Goal: Task Accomplishment & Management: Use online tool/utility

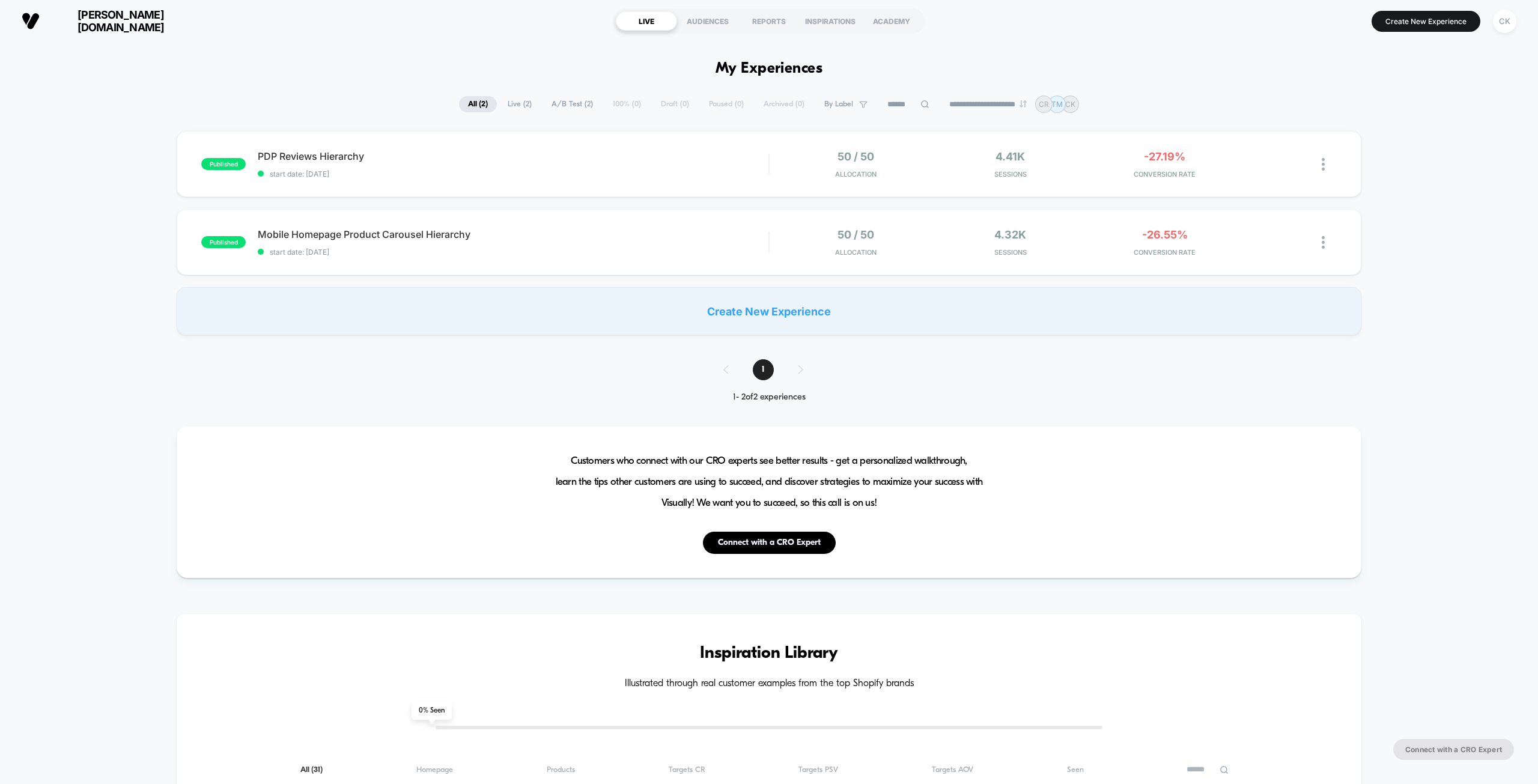
click at [513, 106] on span "Live ( 2 )" at bounding box center [519, 104] width 42 height 16
click at [1495, 21] on div "CK" at bounding box center [1505, 21] width 23 height 23
drag, startPoint x: 1394, startPoint y: 96, endPoint x: 1397, endPoint y: 104, distance: 8.5
click at [1394, 97] on div "Cayman Ko [EMAIL_ADDRESS][DOMAIN_NAME] Connected Stores" at bounding box center [1433, 83] width 179 height 75
click at [1397, 104] on span "Connected Stores" at bounding box center [1433, 104] width 143 height 10
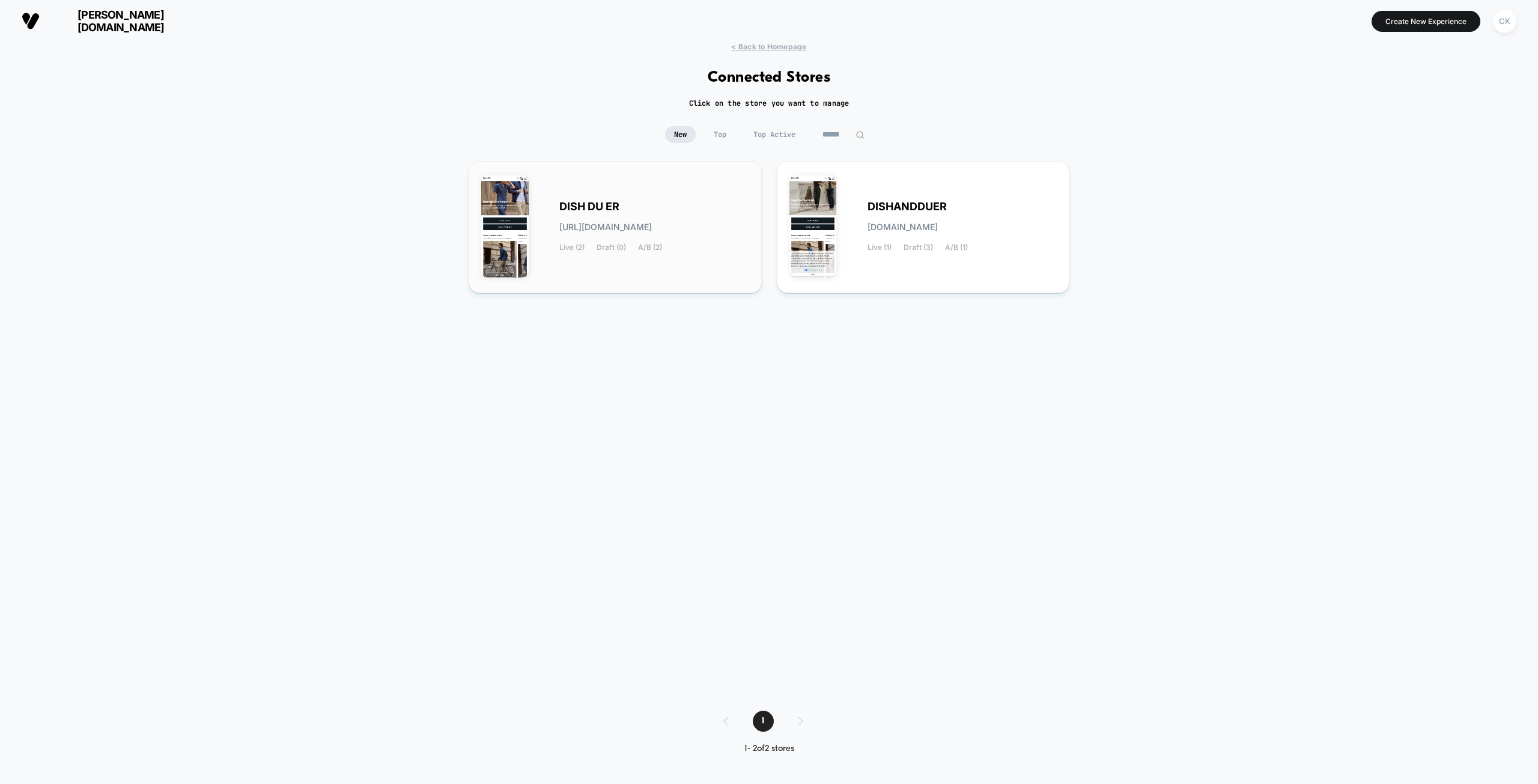
click at [657, 194] on div "DISH DU ER [URL][DOMAIN_NAME] Live (2) Draft (0) A/B (2)" at bounding box center [615, 227] width 268 height 107
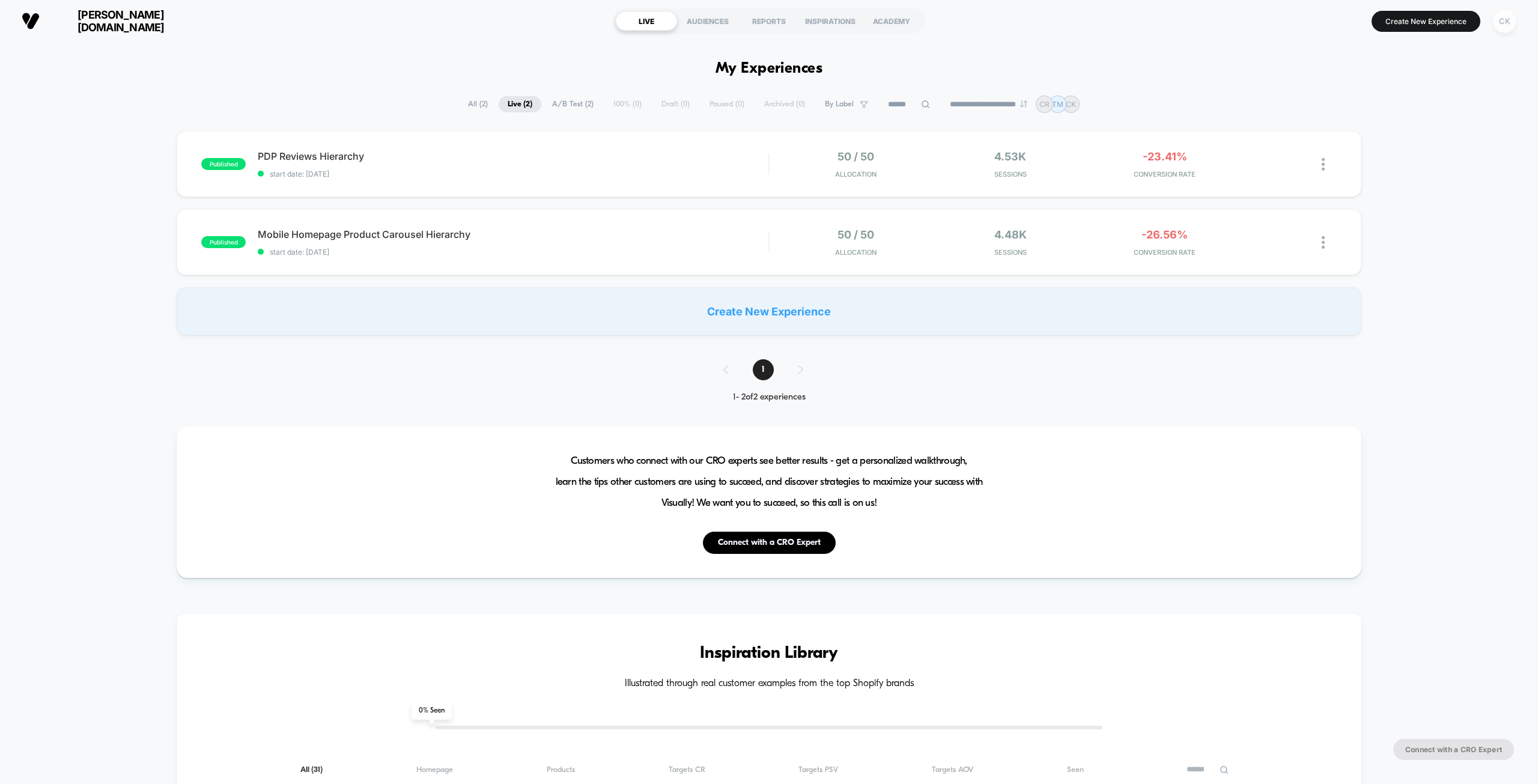
click at [1502, 29] on div "CK" at bounding box center [1505, 21] width 23 height 23
click at [1406, 104] on span "Connected Stores" at bounding box center [1433, 104] width 143 height 10
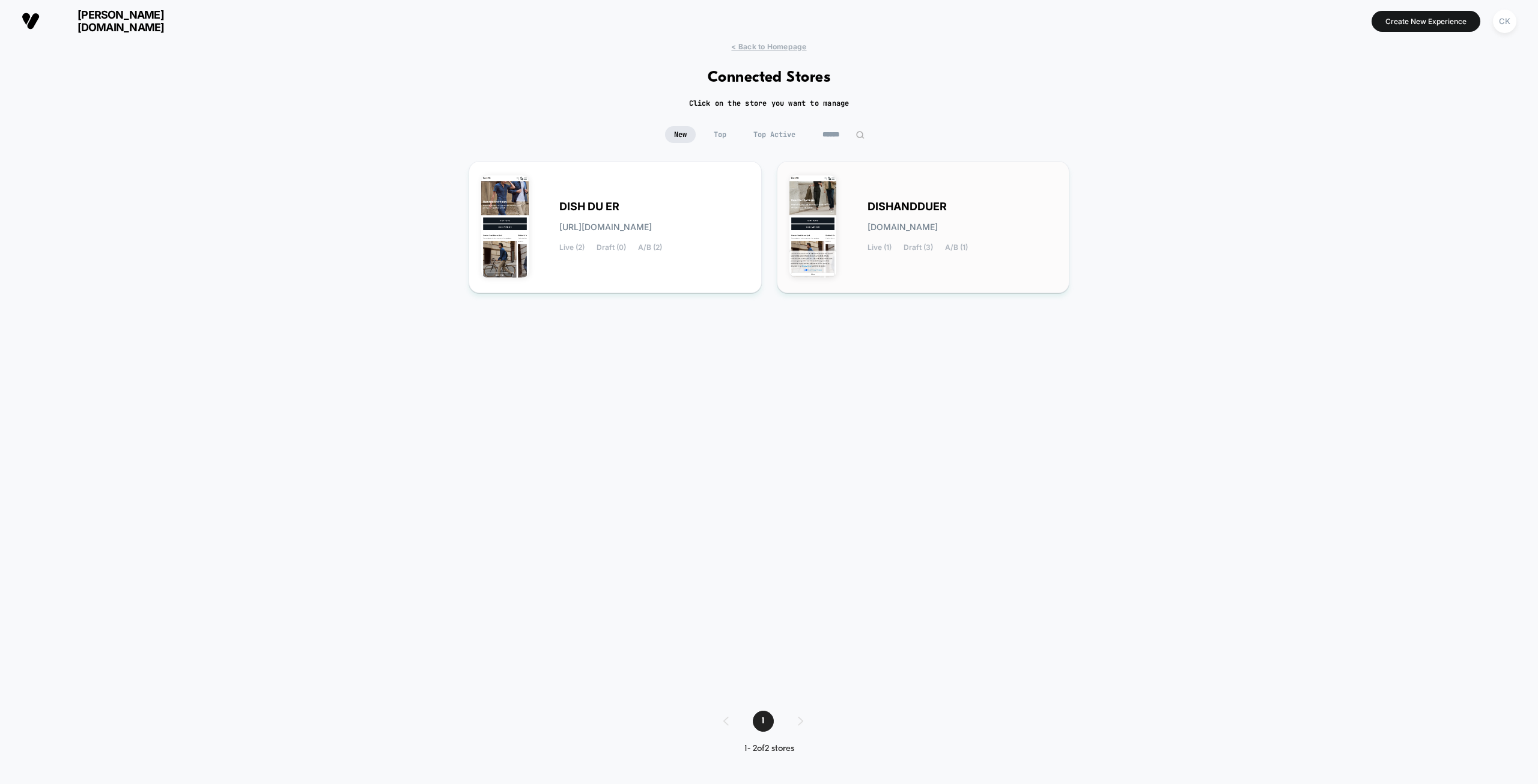
click at [819, 215] on img at bounding box center [813, 227] width 47 height 102
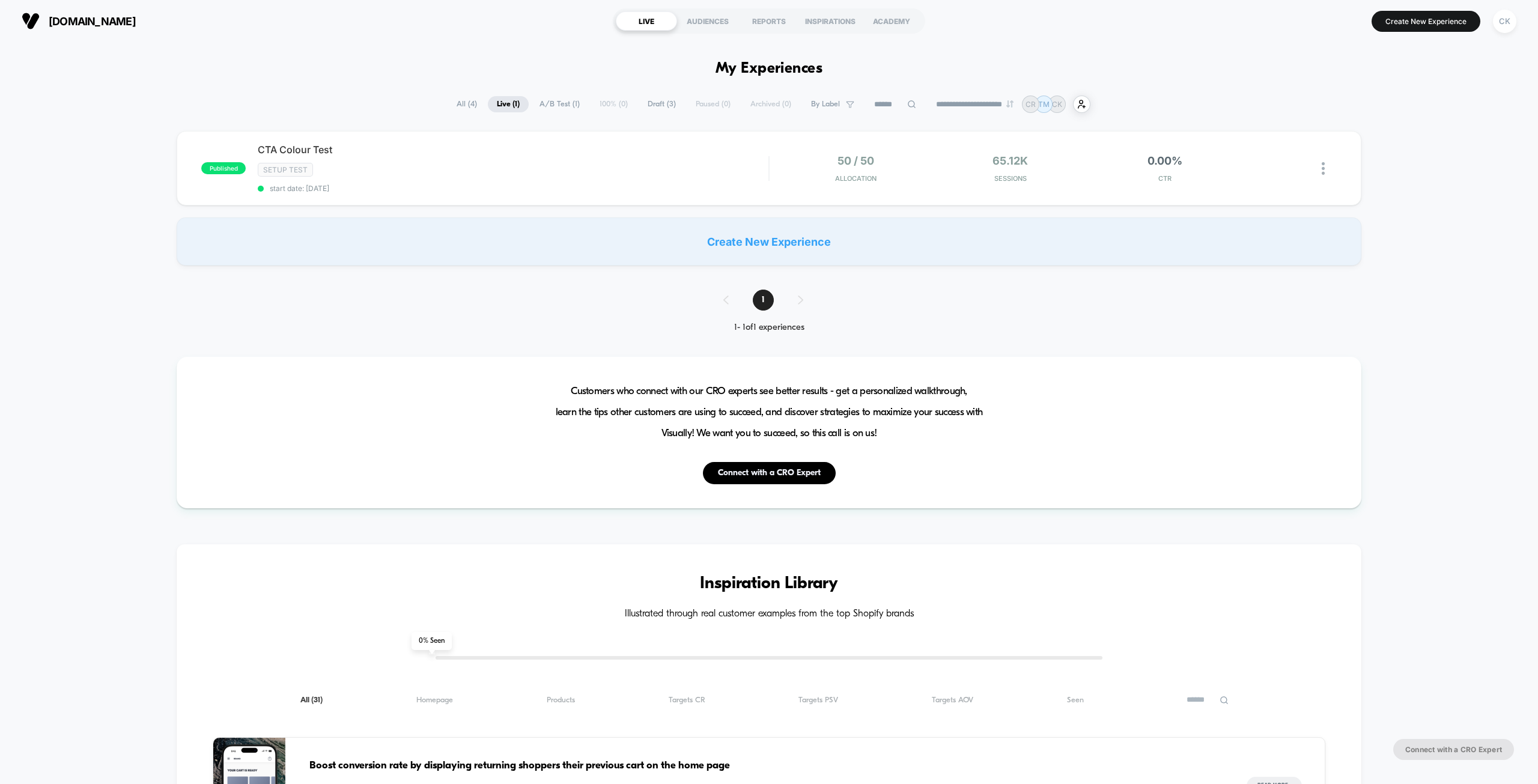
click at [461, 102] on span "All ( 4 )" at bounding box center [467, 104] width 38 height 16
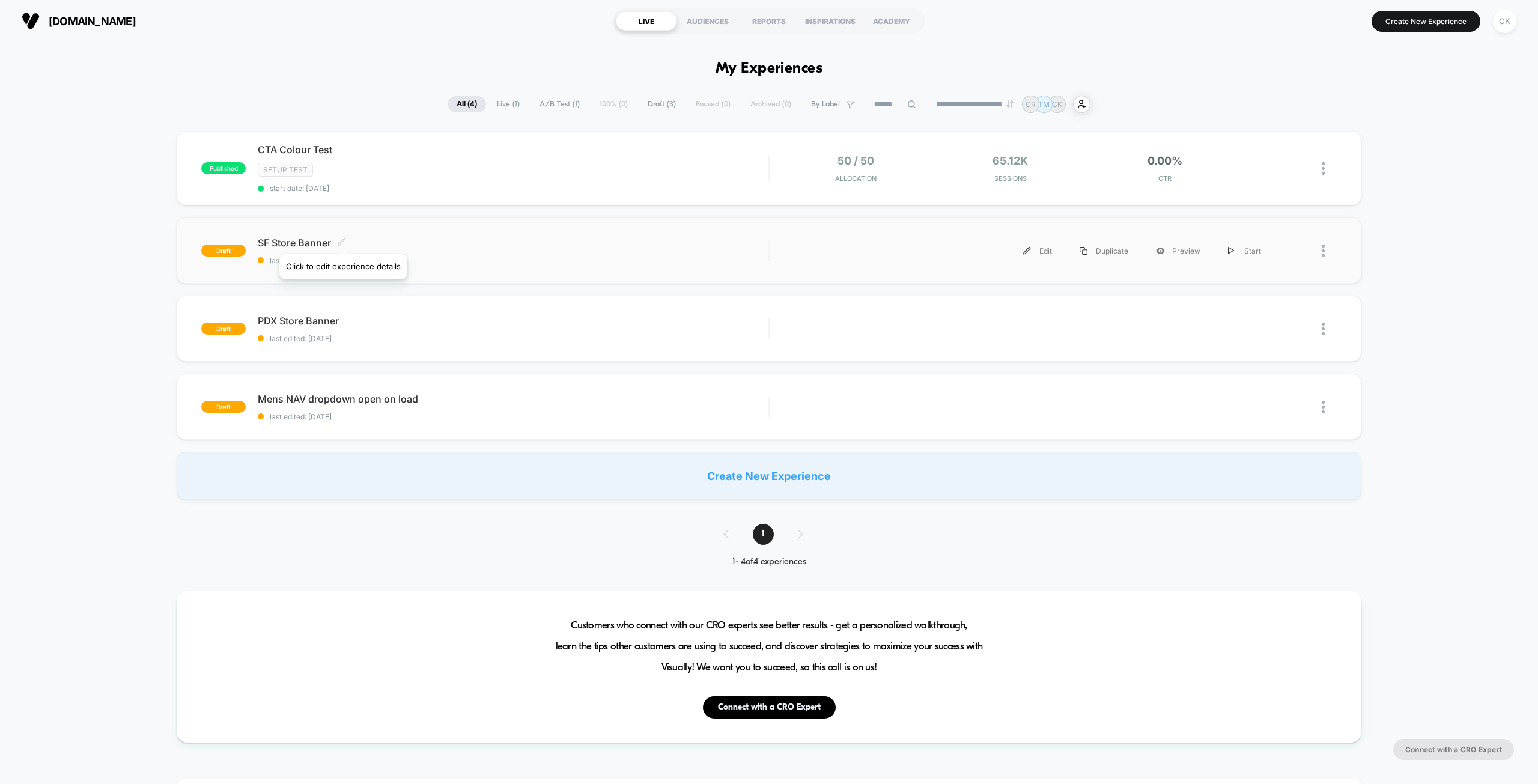
click at [342, 239] on icon at bounding box center [342, 241] width 7 height 7
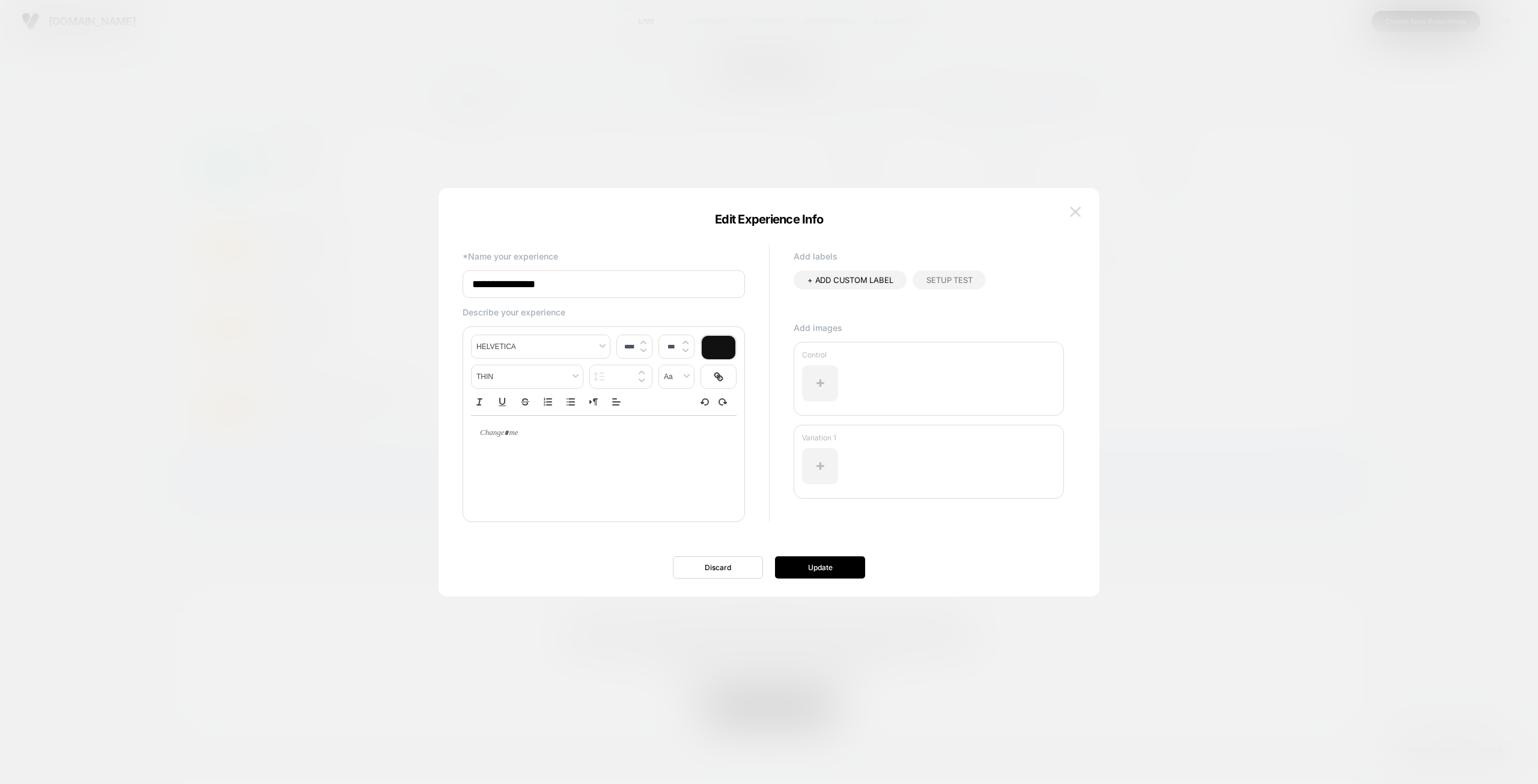
click at [1071, 216] on img at bounding box center [1075, 212] width 11 height 10
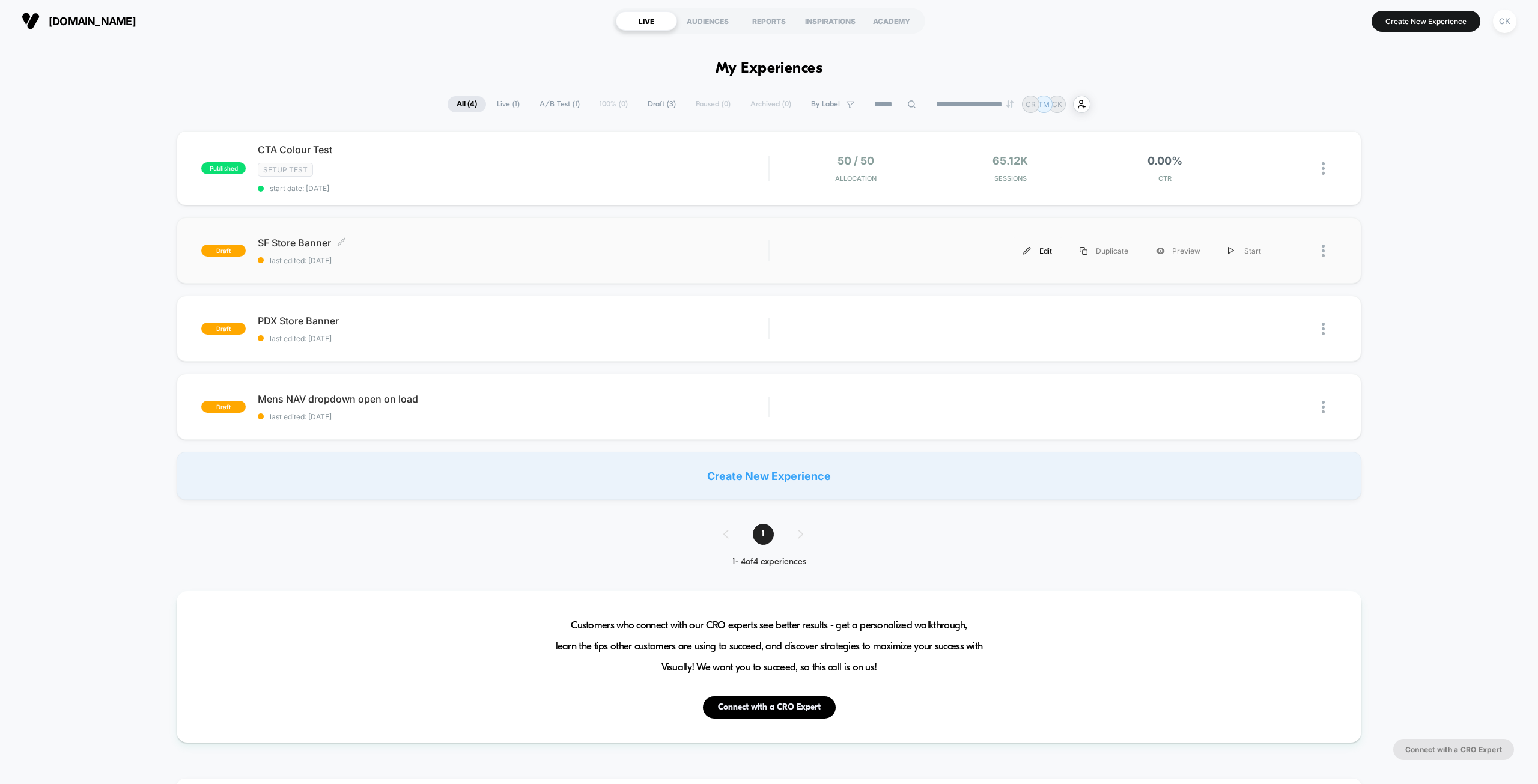
click at [1047, 249] on div "Edit" at bounding box center [1037, 251] width 56 height 27
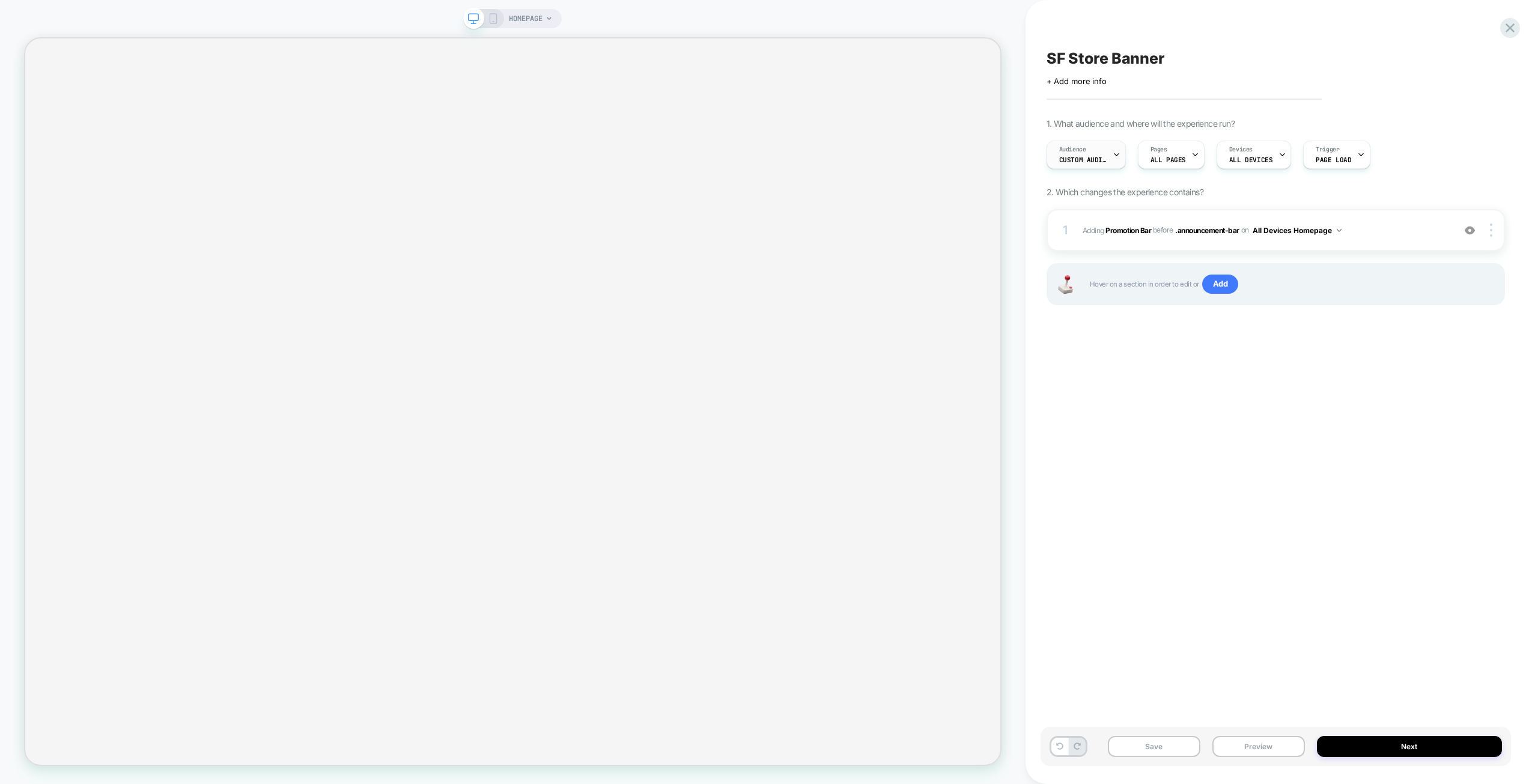
click at [1099, 156] on span "Custom Audience" at bounding box center [1083, 159] width 48 height 8
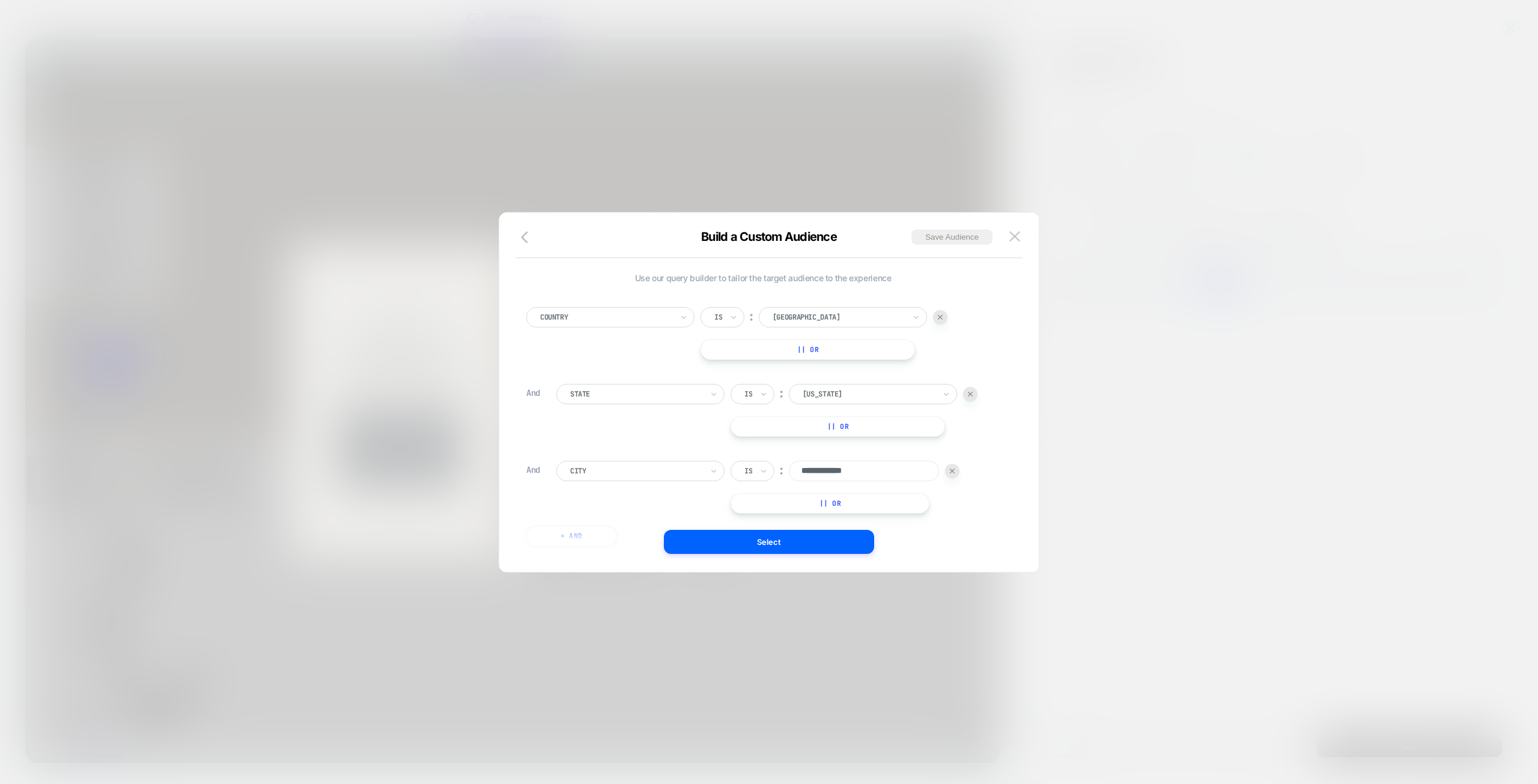
click at [951, 472] on img at bounding box center [952, 470] width 5 height 5
click at [828, 541] on button "Select" at bounding box center [769, 542] width 210 height 24
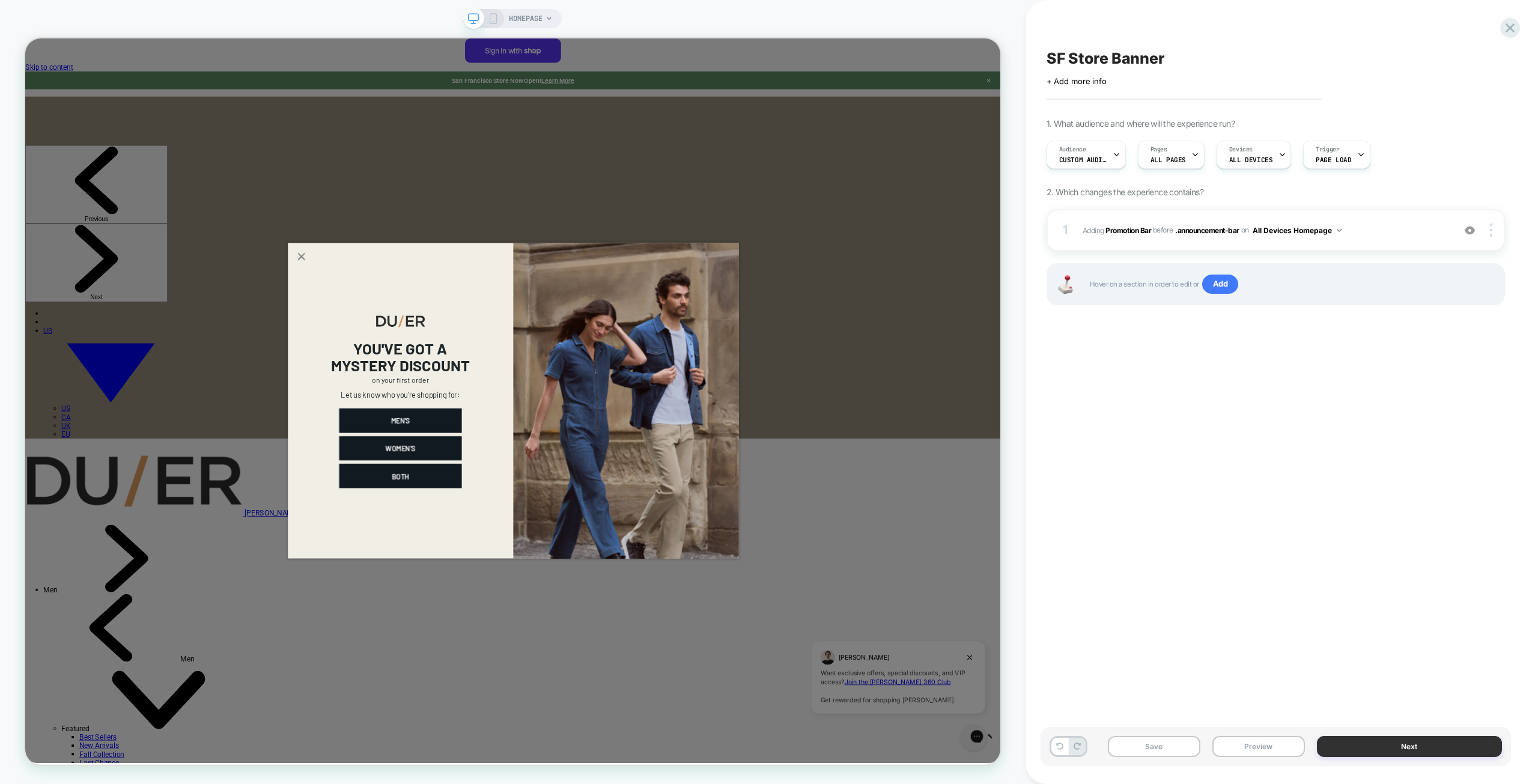
click at [1419, 746] on button "Next" at bounding box center [1410, 746] width 185 height 21
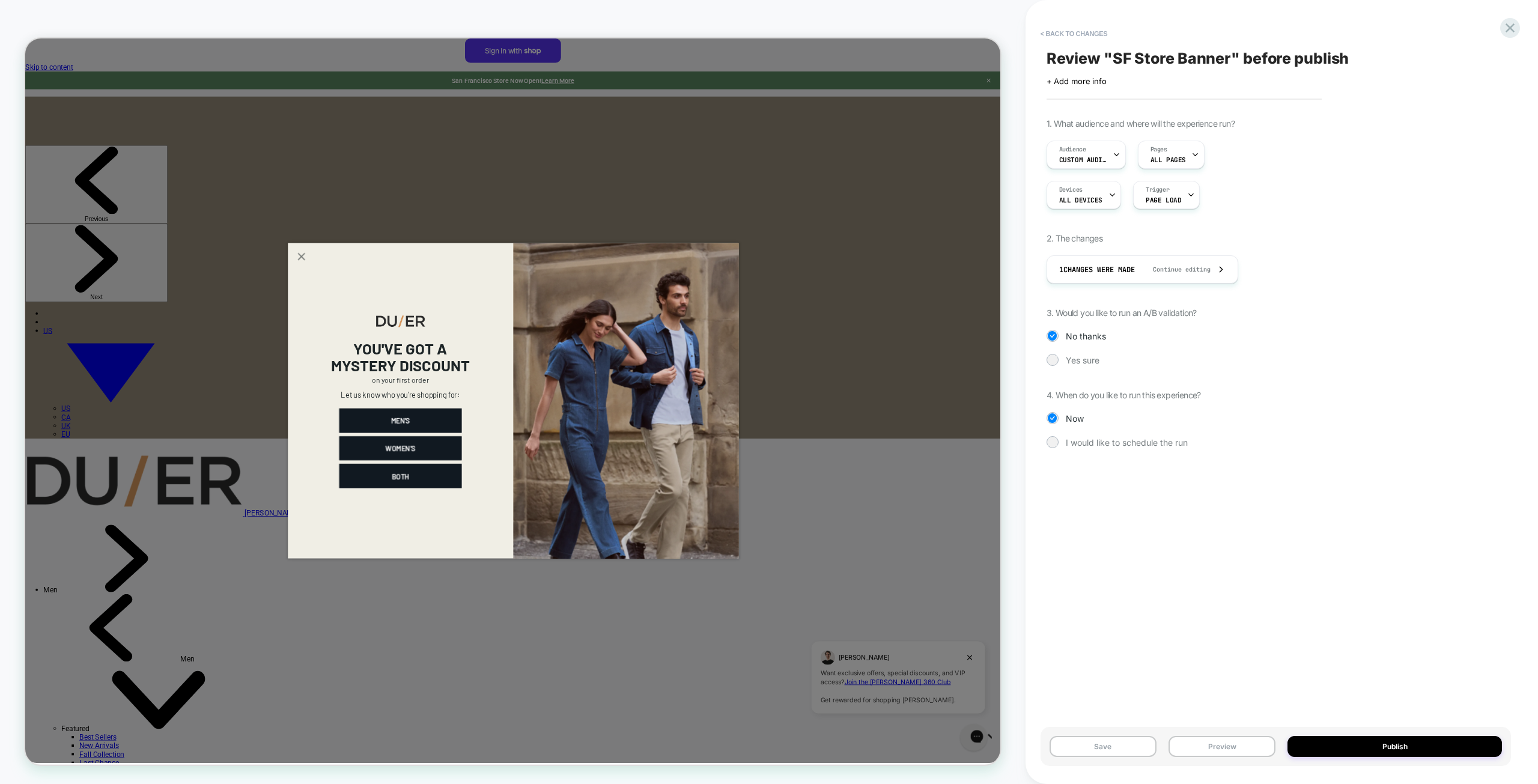
click at [1334, 524] on div "Review " SF Store Banner " before publish Click to edit experience details + Ad…" at bounding box center [1276, 392] width 471 height 760
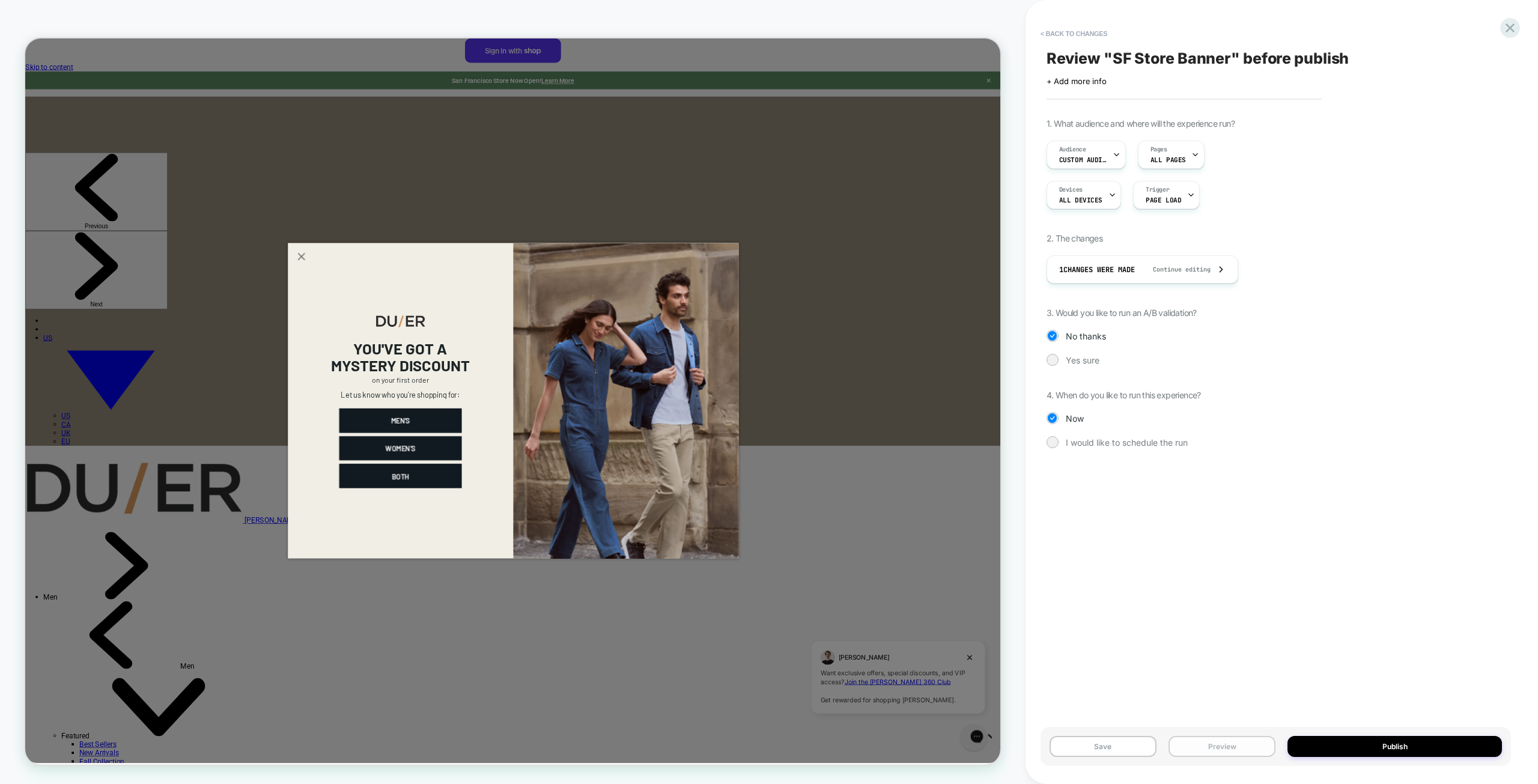
click at [1225, 744] on button "Preview" at bounding box center [1222, 746] width 107 height 21
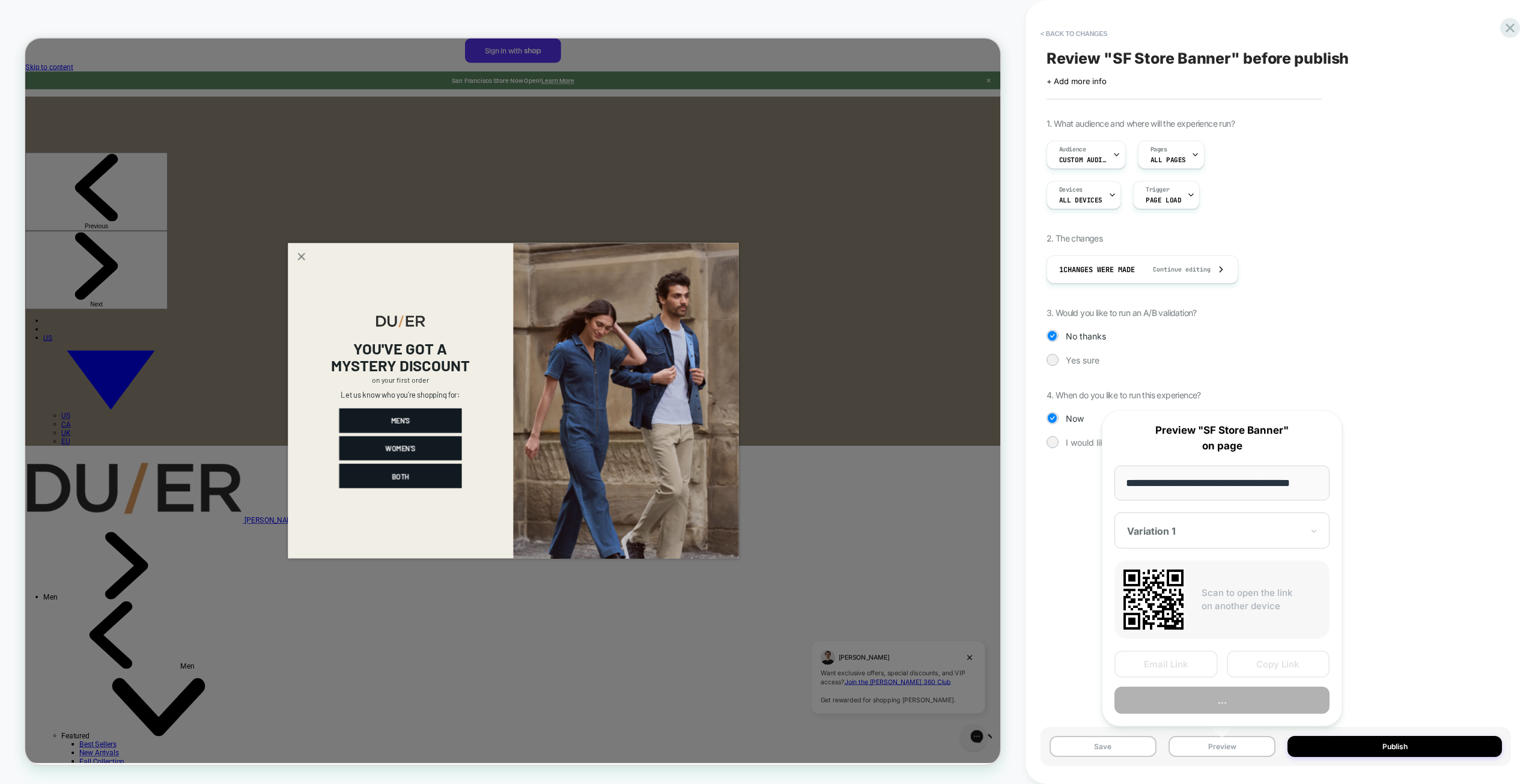
scroll to position [0, 10]
click at [1287, 483] on input "**********" at bounding box center [1222, 483] width 216 height 35
click at [1272, 663] on button "Copy Link" at bounding box center [1278, 664] width 103 height 27
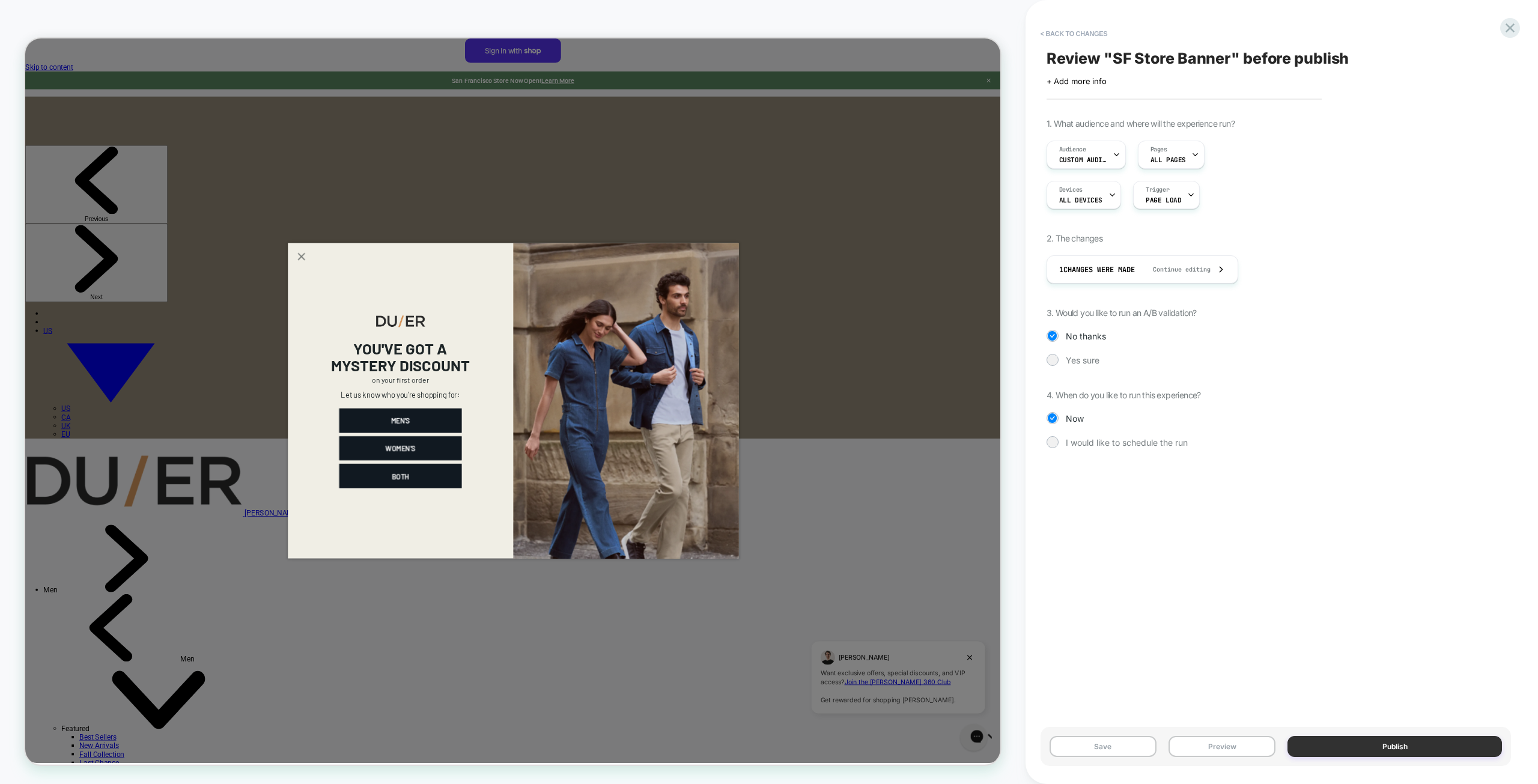
click at [1399, 744] on button "Publish" at bounding box center [1395, 746] width 215 height 21
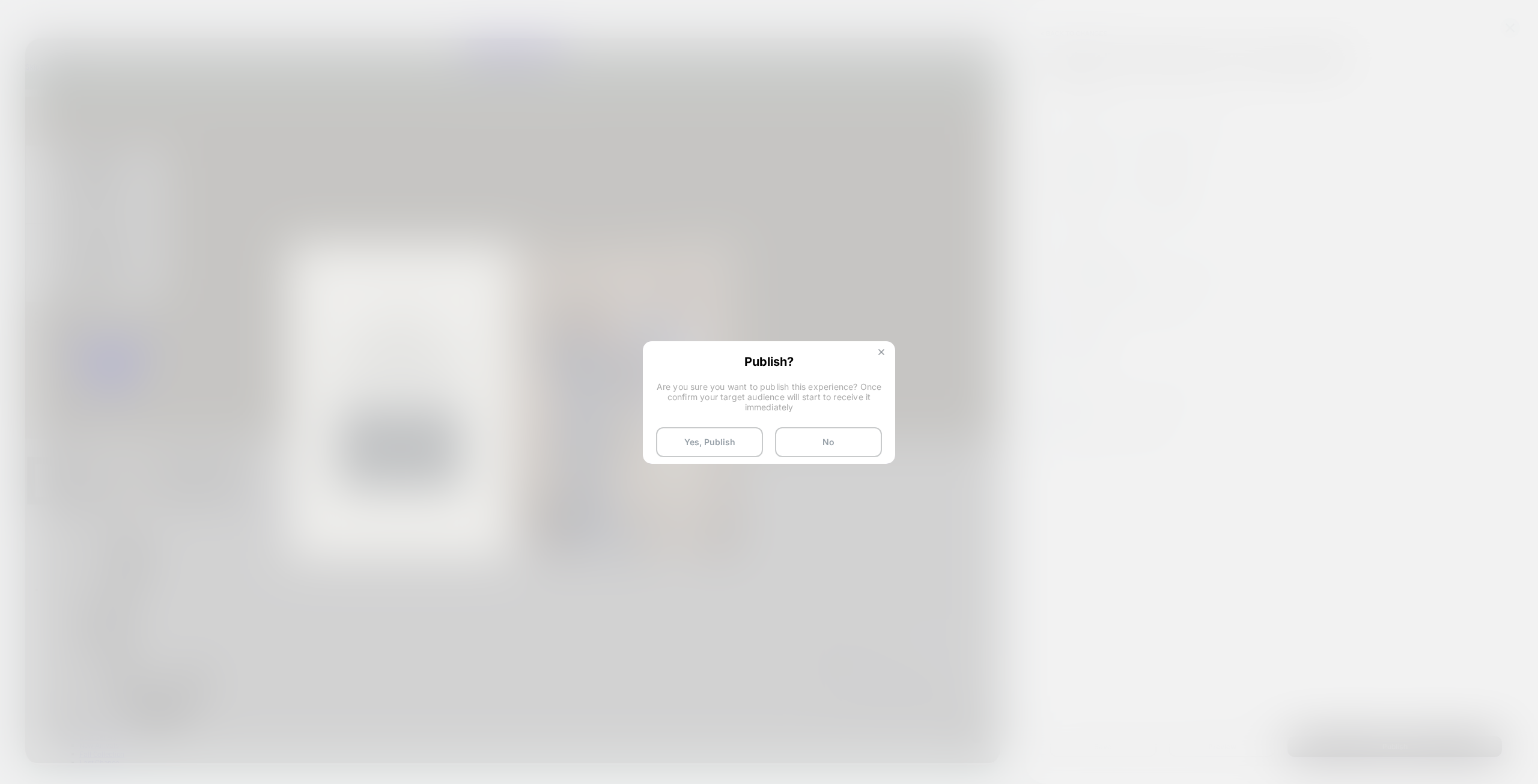
click at [885, 350] on button at bounding box center [881, 354] width 13 height 10
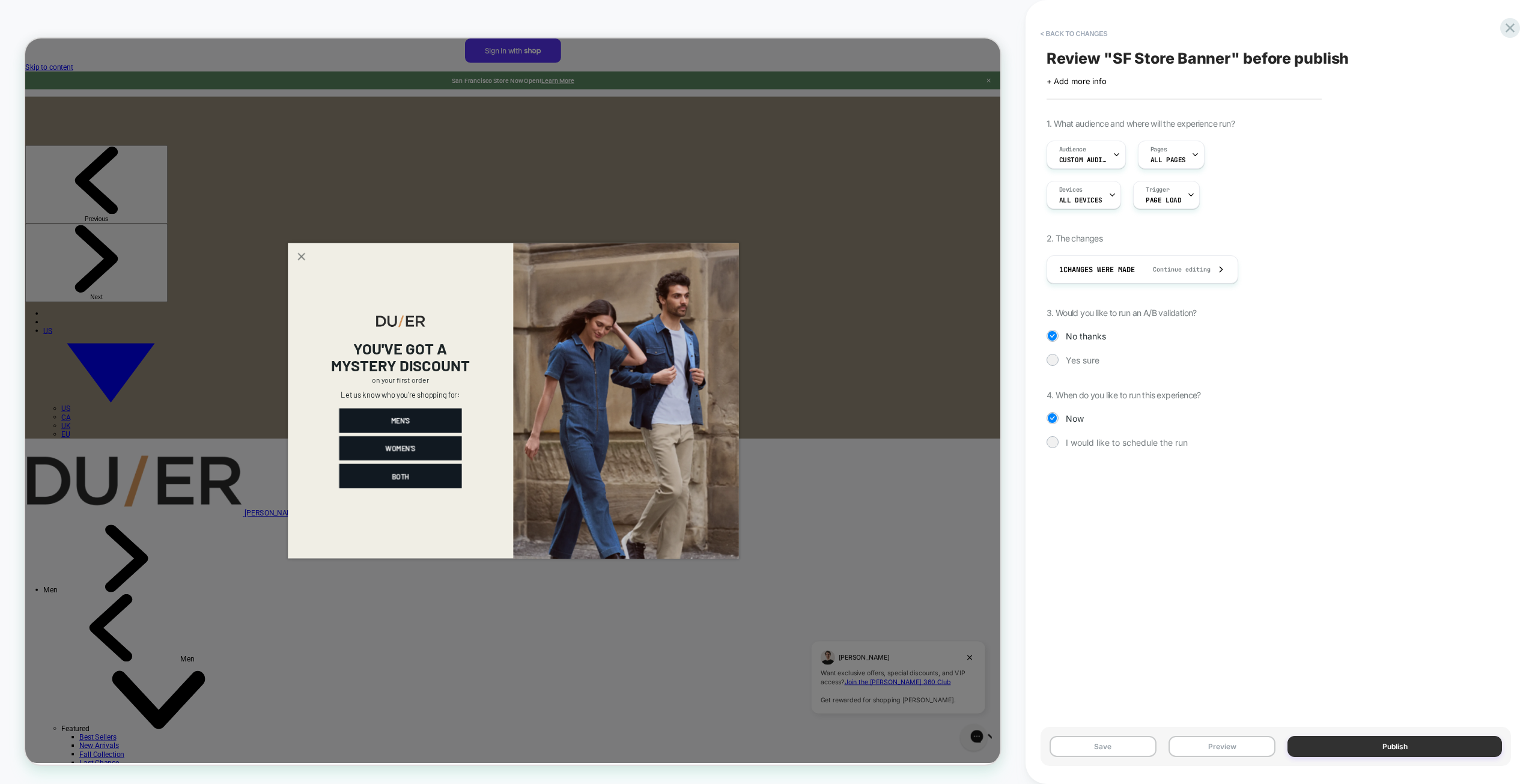
click at [1410, 742] on button "Publish" at bounding box center [1395, 746] width 215 height 21
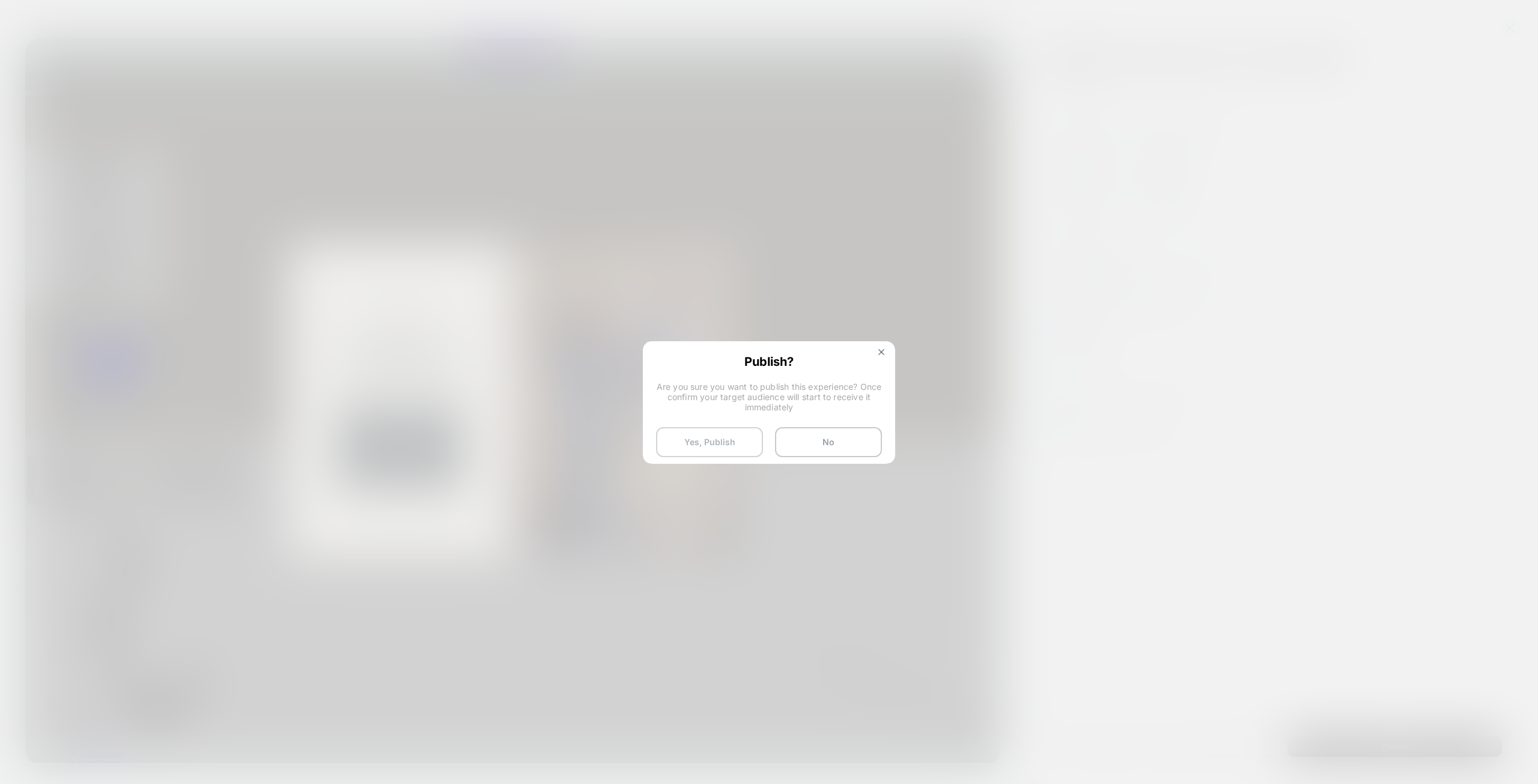
click at [680, 432] on button "Yes, Publish" at bounding box center [709, 442] width 107 height 30
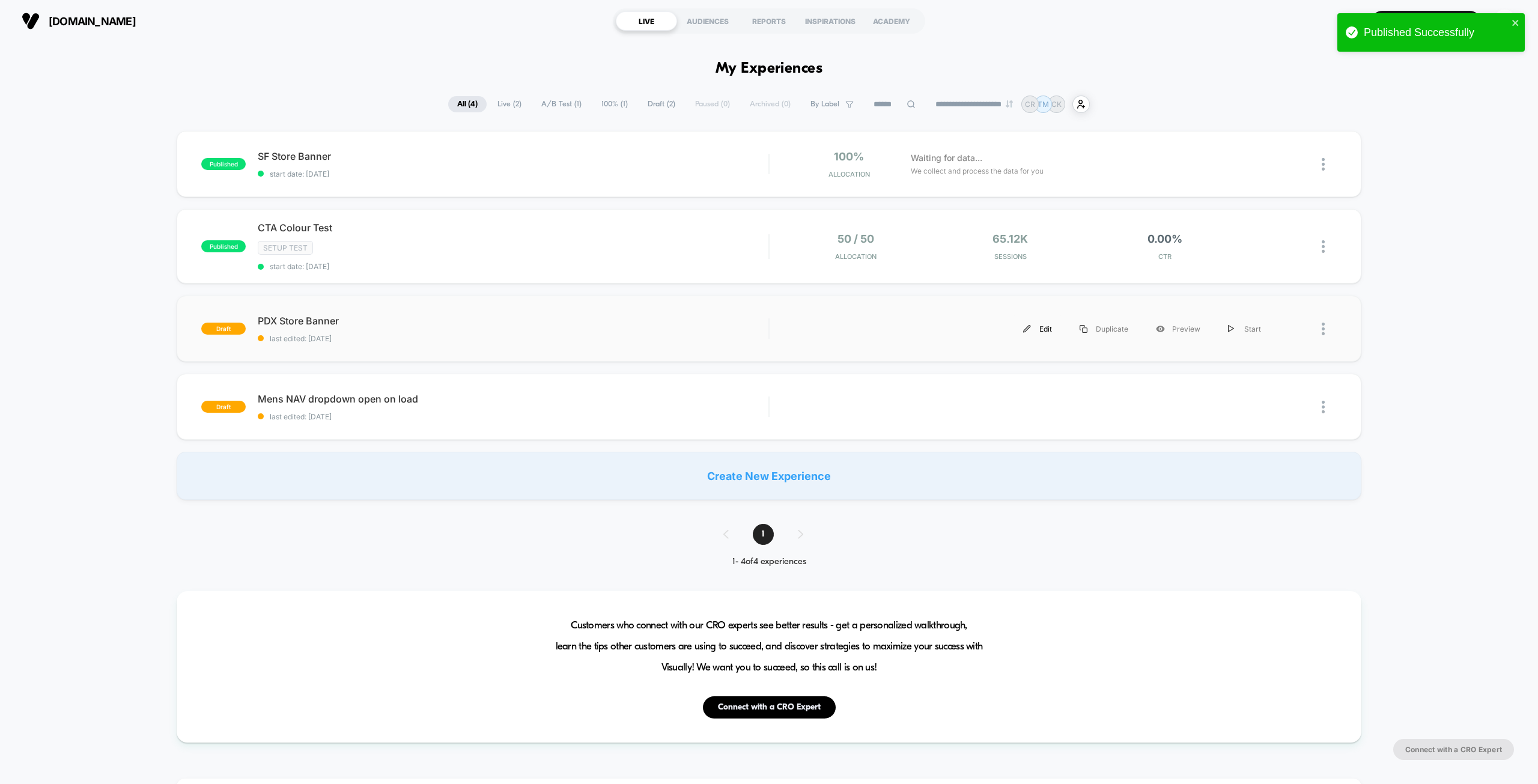
click at [1047, 324] on div "Edit" at bounding box center [1037, 329] width 56 height 27
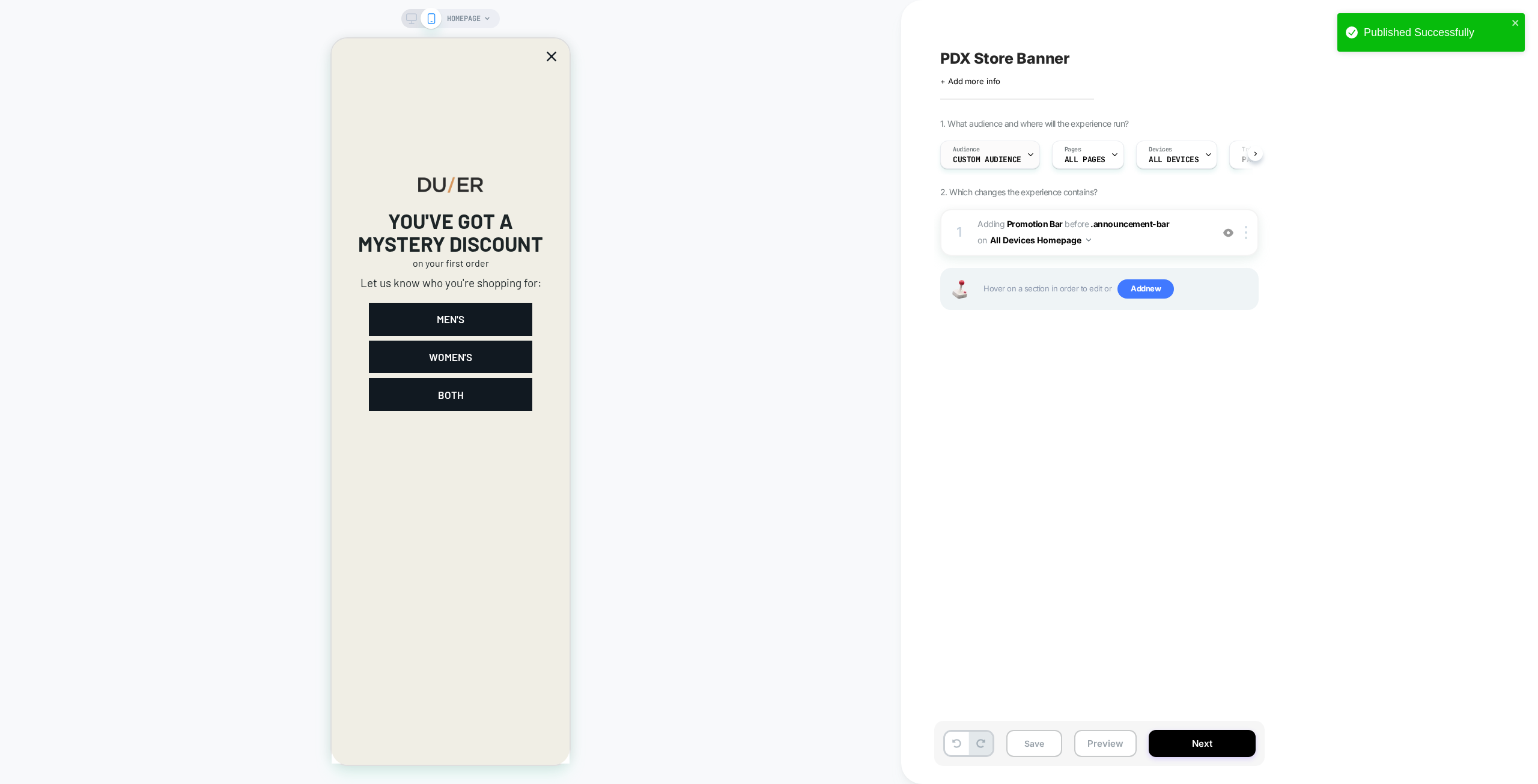
scroll to position [0, 1]
click at [994, 157] on span "Custom Audience" at bounding box center [986, 159] width 69 height 8
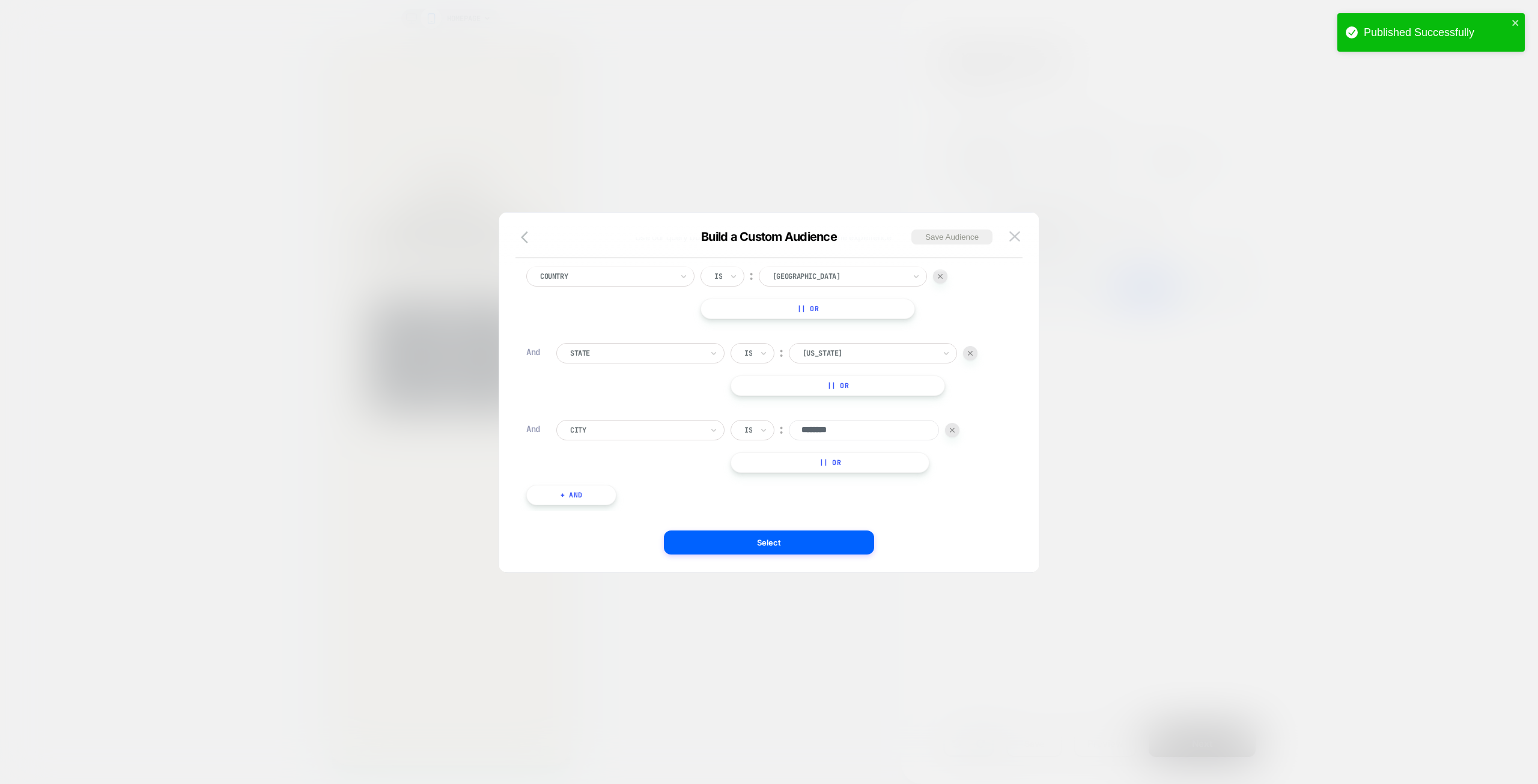
scroll to position [45, 0]
click at [955, 426] on img at bounding box center [952, 425] width 5 height 5
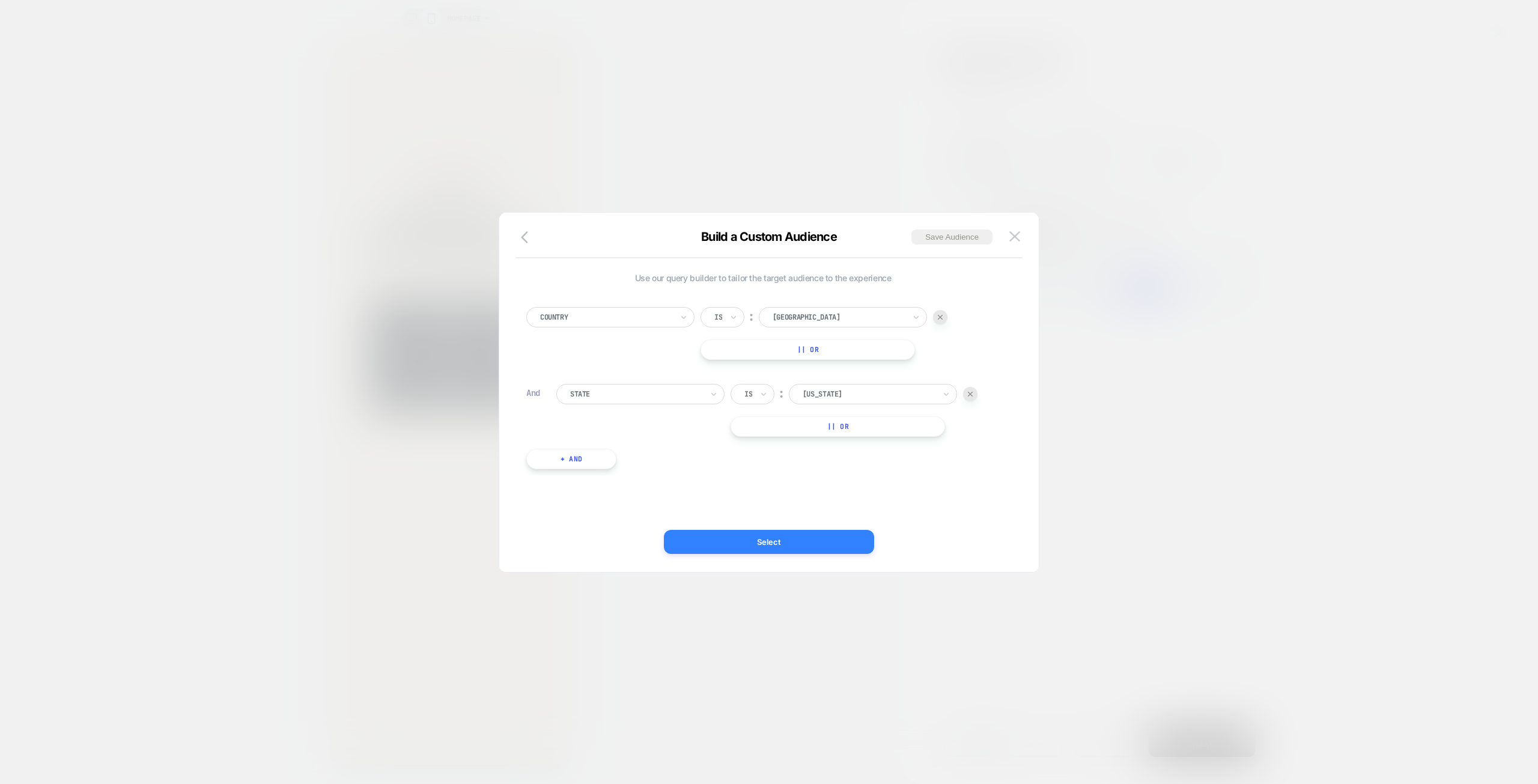
click at [825, 536] on button "Select" at bounding box center [769, 542] width 210 height 24
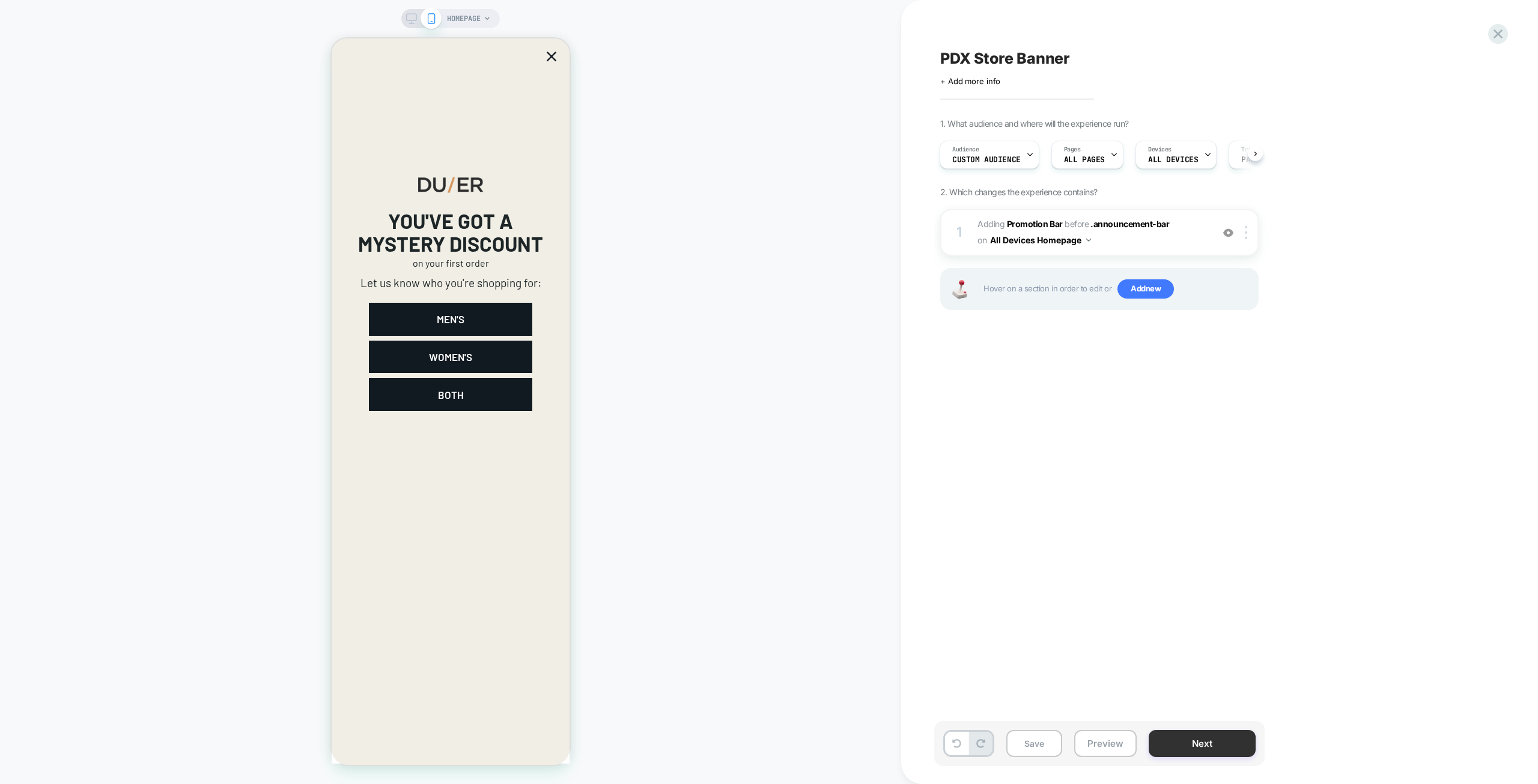
click at [1200, 739] on button "Next" at bounding box center [1202, 743] width 107 height 27
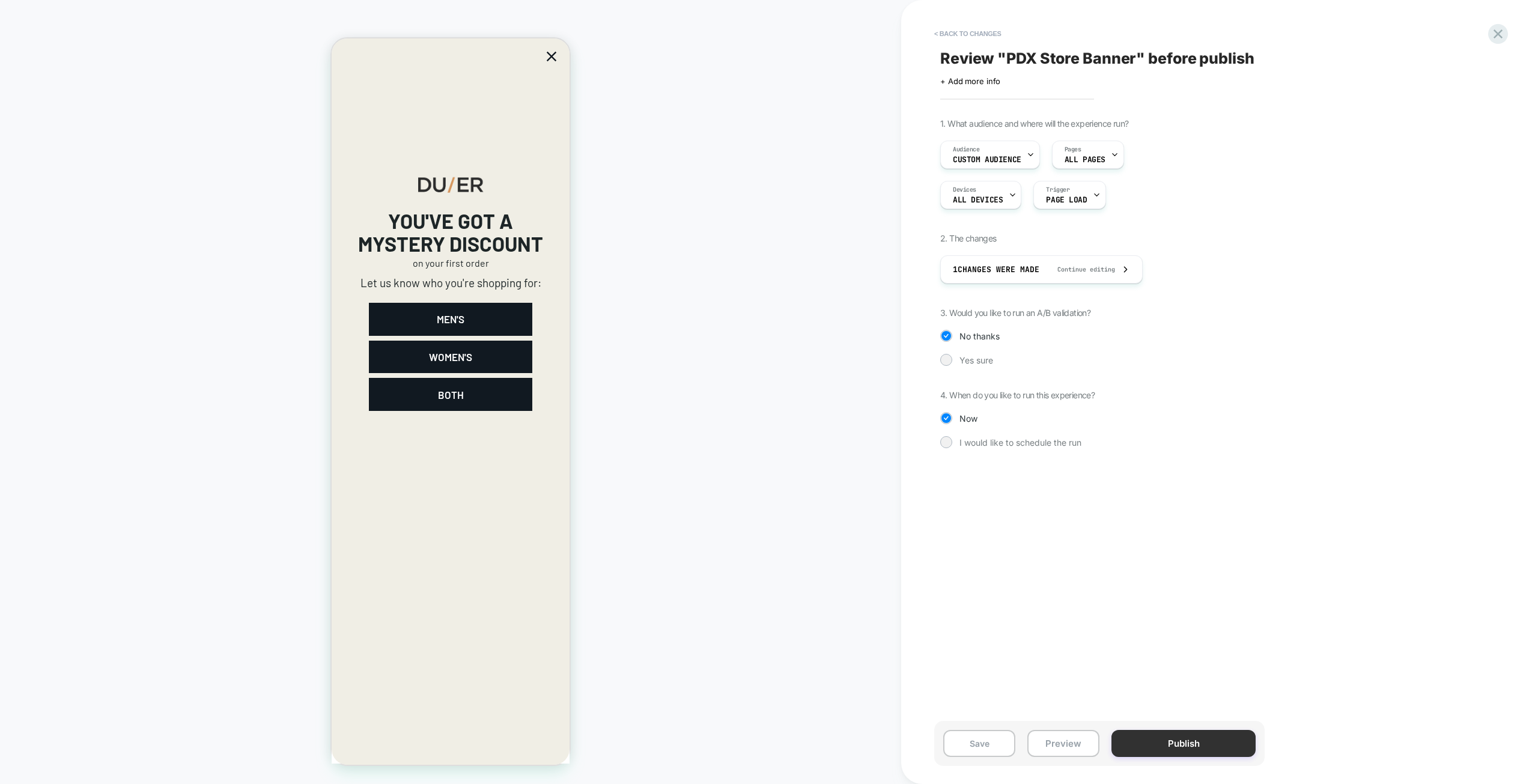
click at [1148, 744] on button "Publish" at bounding box center [1183, 743] width 144 height 27
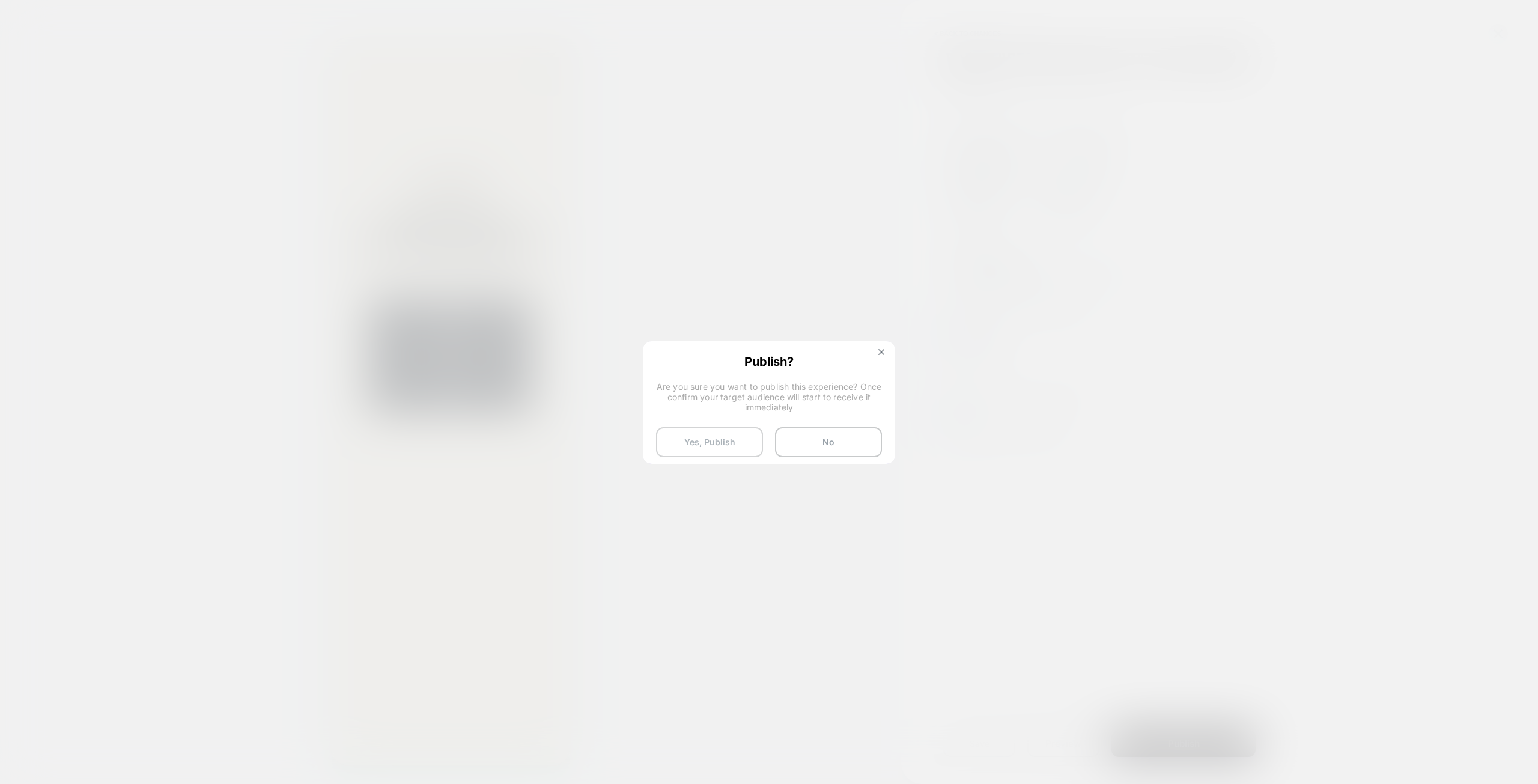
click at [732, 441] on button "Yes, Publish" at bounding box center [709, 442] width 107 height 30
